Goal: Task Accomplishment & Management: Complete application form

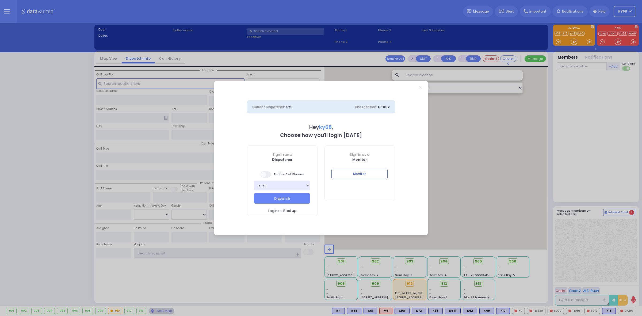
type input "ky68"
click at [370, 174] on button "Monitor" at bounding box center [359, 174] width 56 height 10
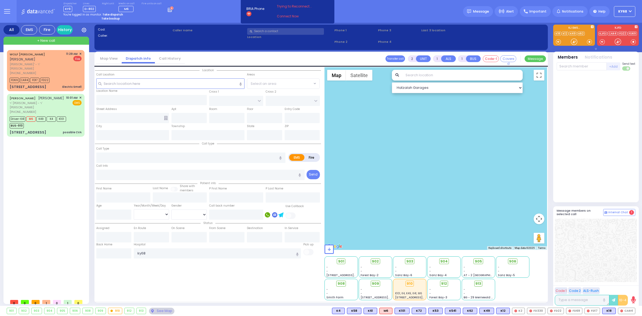
click at [191, 0] on div "Dispatcher KY9 shift has started. Are you ? Lines D-802" at bounding box center [321, 11] width 642 height 23
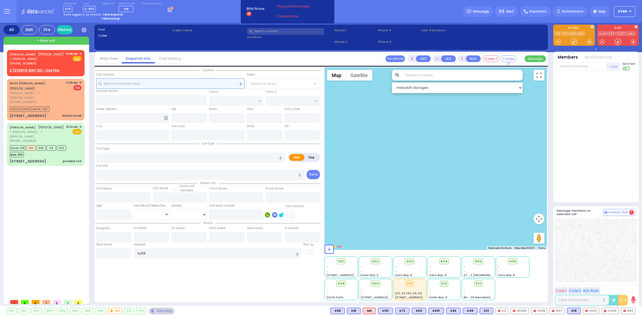
select select
radio input "true"
type input "[PERSON_NAME]"
select select
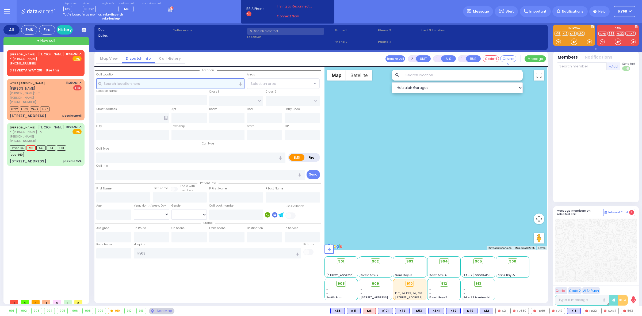
type input "11:46"
select select "Hatzalah Garages"
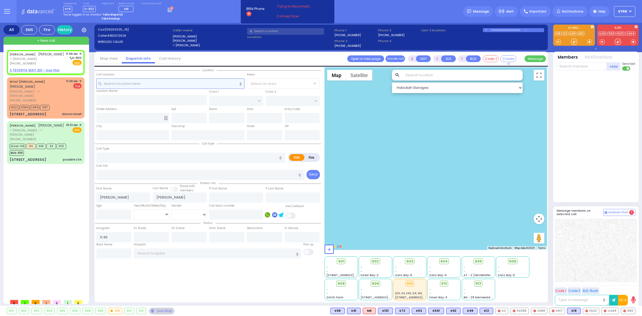
select select
radio input "true"
select select
select select "Hatzalah Garages"
select select
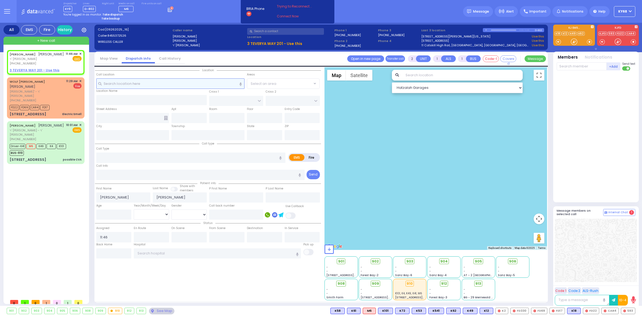
radio input "true"
select select
select select "Hatzalah Garages"
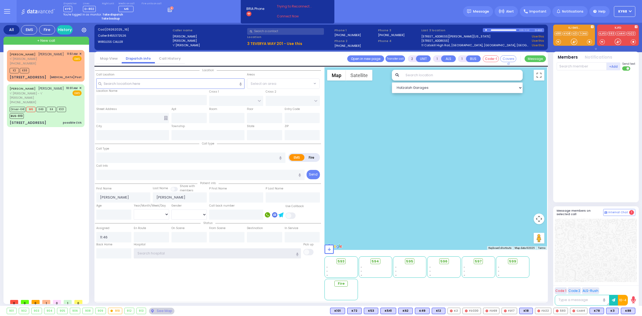
click at [165, 253] on input "text" at bounding box center [217, 253] width 167 height 10
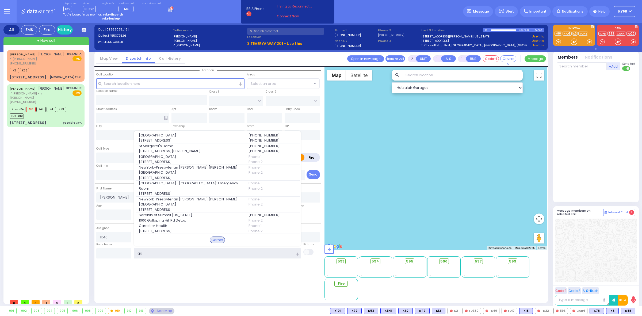
type input "g"
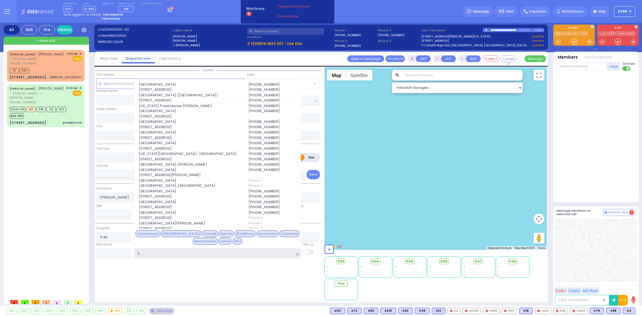
type input "n"
click at [237, 273] on div "Location State ZIP" at bounding box center [208, 183] width 226 height 233
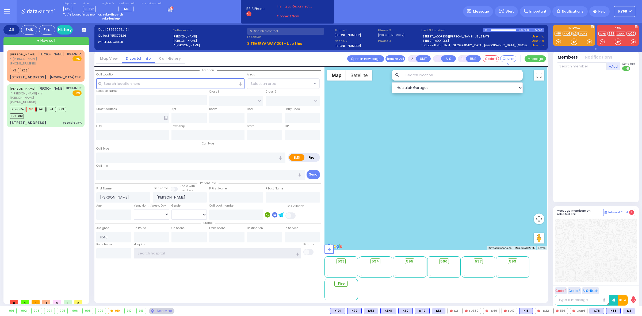
click at [178, 256] on input "text" at bounding box center [217, 253] width 167 height 10
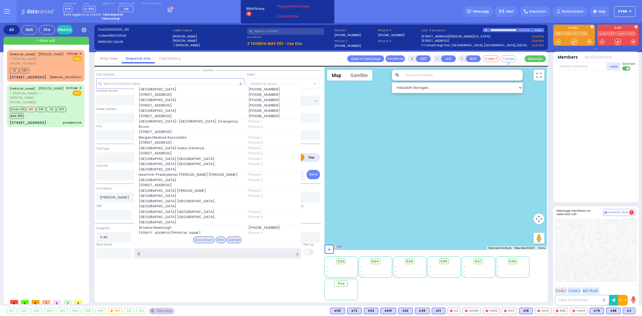
type input "g"
click at [54, 219] on div "[PERSON_NAME] יעקב לעבאוויטש ר' [PERSON_NAME] [PHONE_NUMBER] 11:51 AM ✕ K3 K88 …" at bounding box center [47, 173] width 80 height 246
